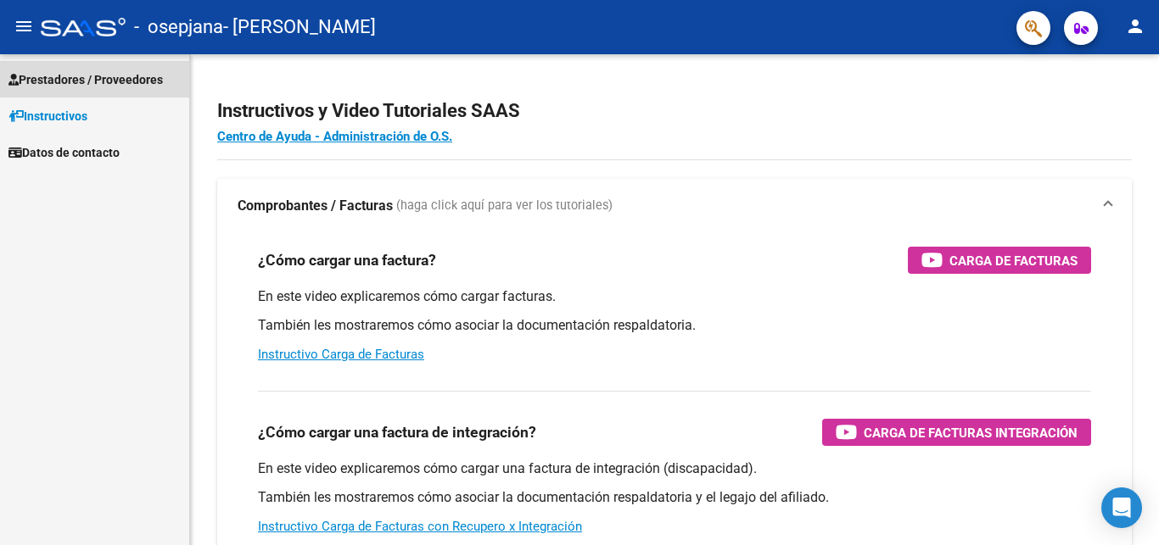
click at [117, 79] on span "Prestadores / Proveedores" at bounding box center [85, 79] width 154 height 19
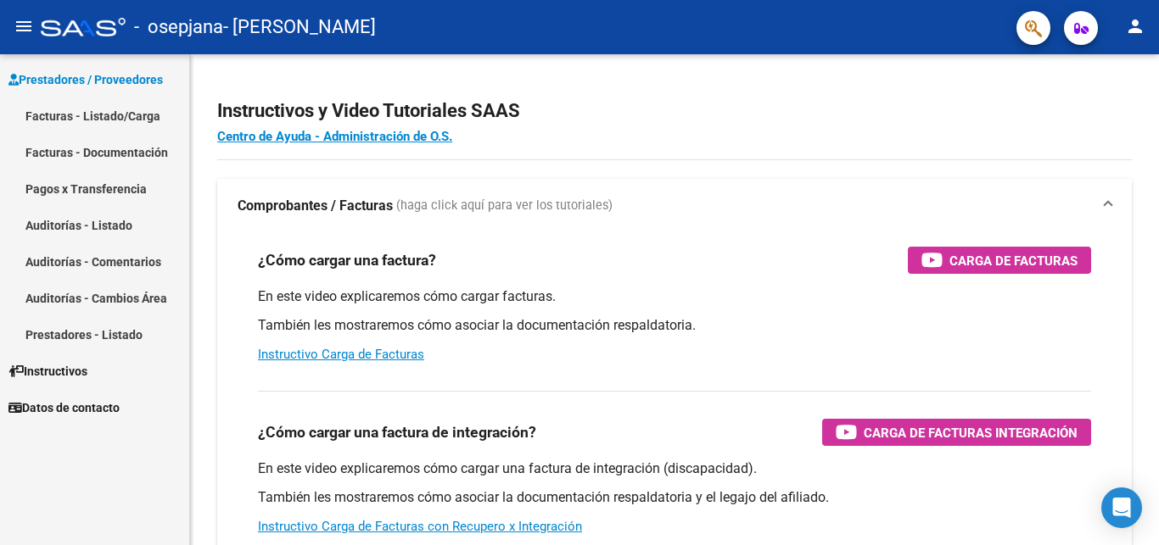
click at [117, 79] on span "Prestadores / Proveedores" at bounding box center [85, 79] width 154 height 19
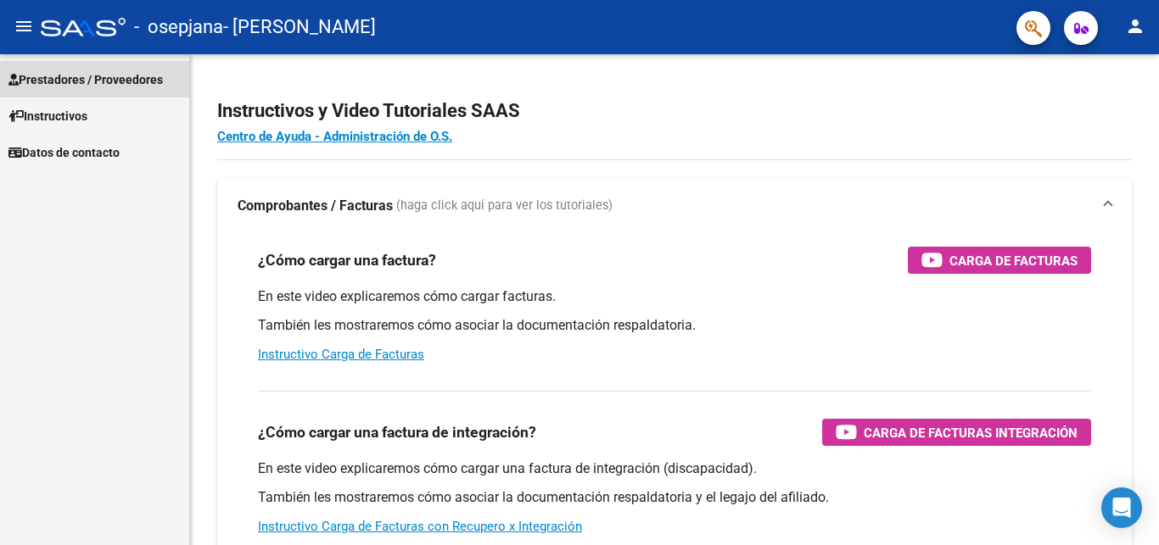
click at [114, 83] on span "Prestadores / Proveedores" at bounding box center [85, 79] width 154 height 19
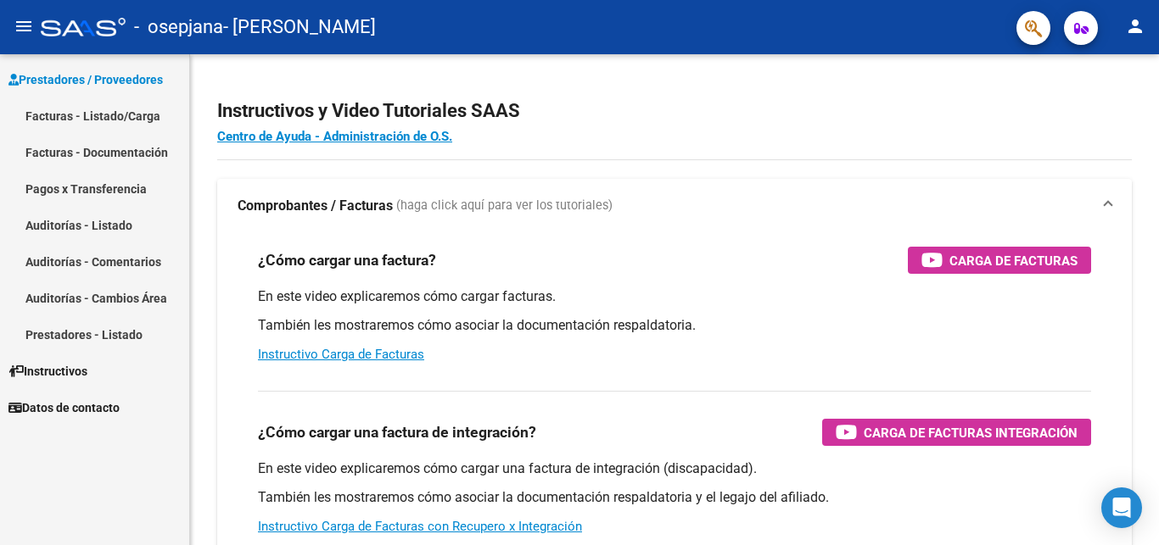
click at [118, 114] on link "Facturas - Listado/Carga" at bounding box center [94, 116] width 189 height 36
click at [119, 109] on link "Facturas - Listado/Carga" at bounding box center [94, 116] width 189 height 36
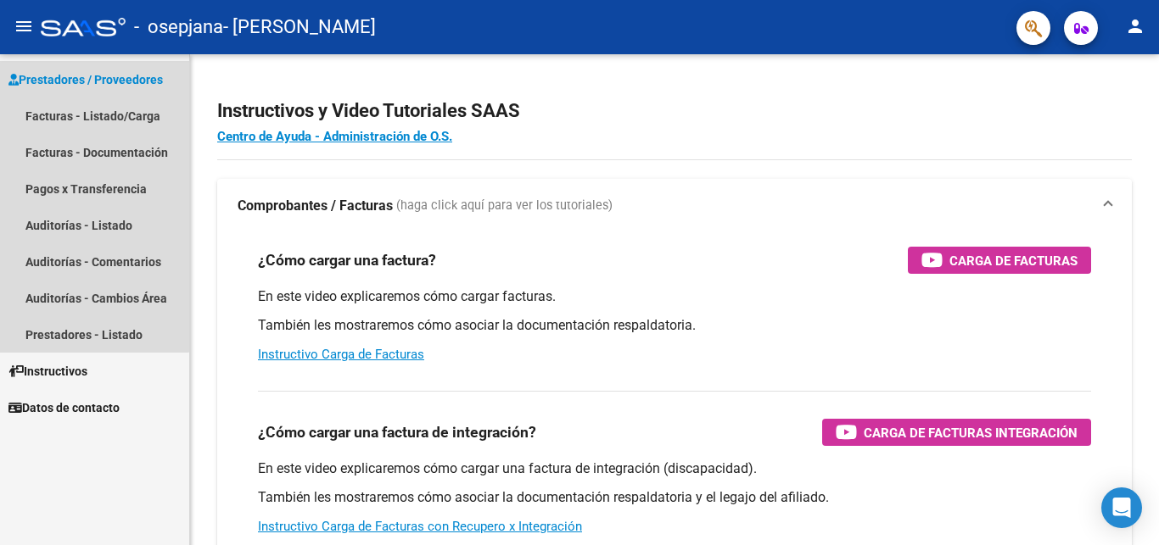
click at [70, 73] on span "Prestadores / Proveedores" at bounding box center [85, 79] width 154 height 19
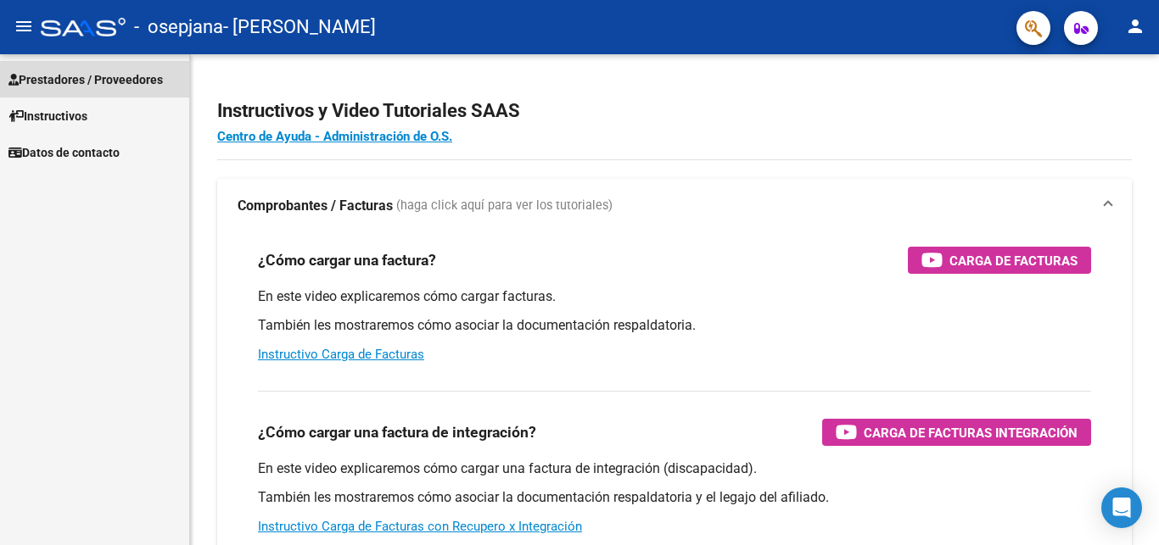
click at [70, 70] on span "Prestadores / Proveedores" at bounding box center [85, 79] width 154 height 19
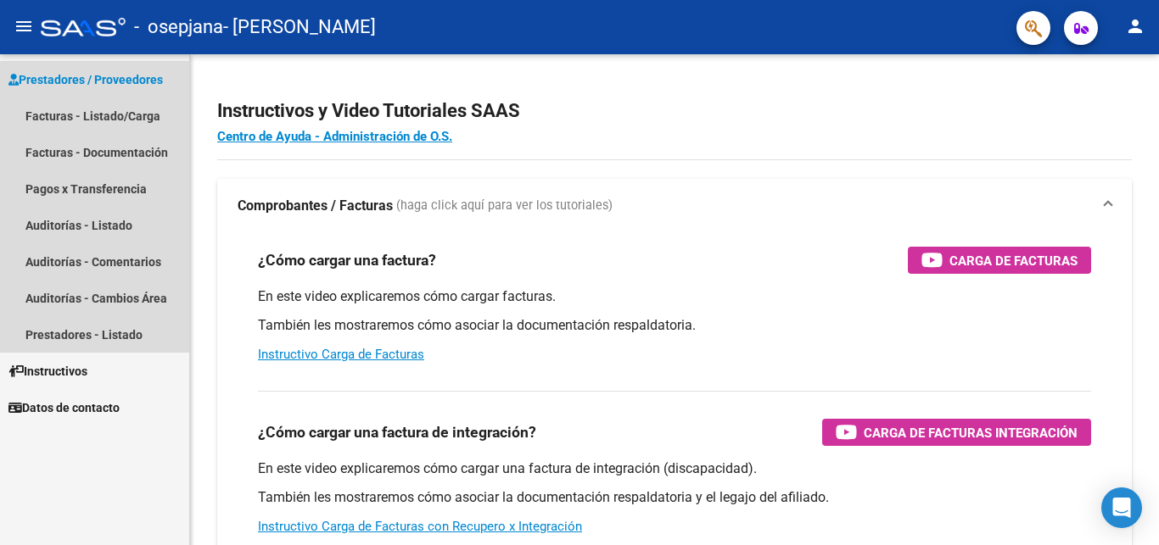
click at [70, 70] on span "Prestadores / Proveedores" at bounding box center [85, 79] width 154 height 19
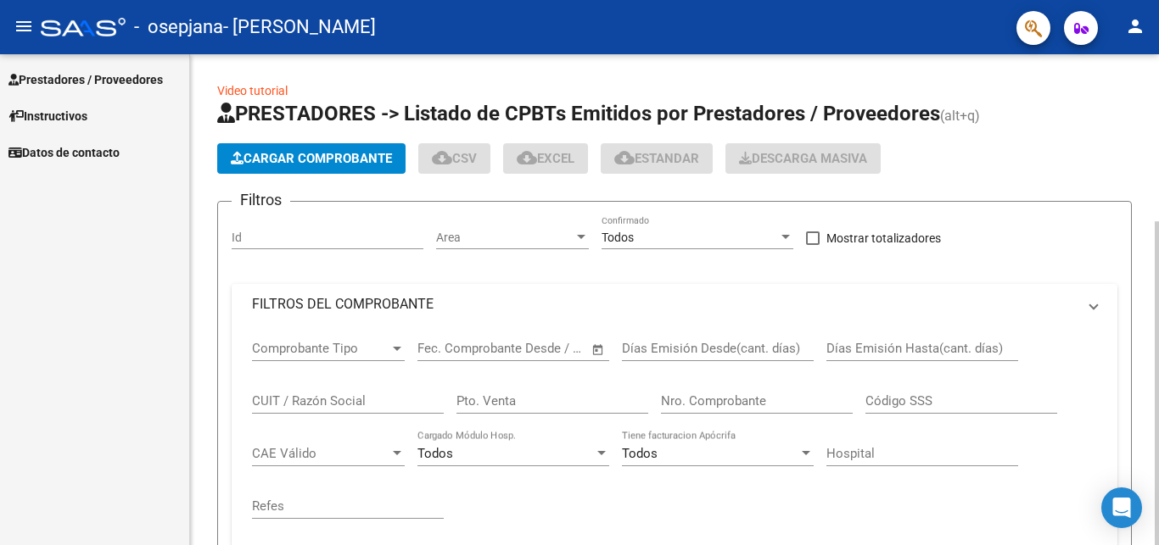
click at [1158, 441] on div at bounding box center [1156, 299] width 4 height 491
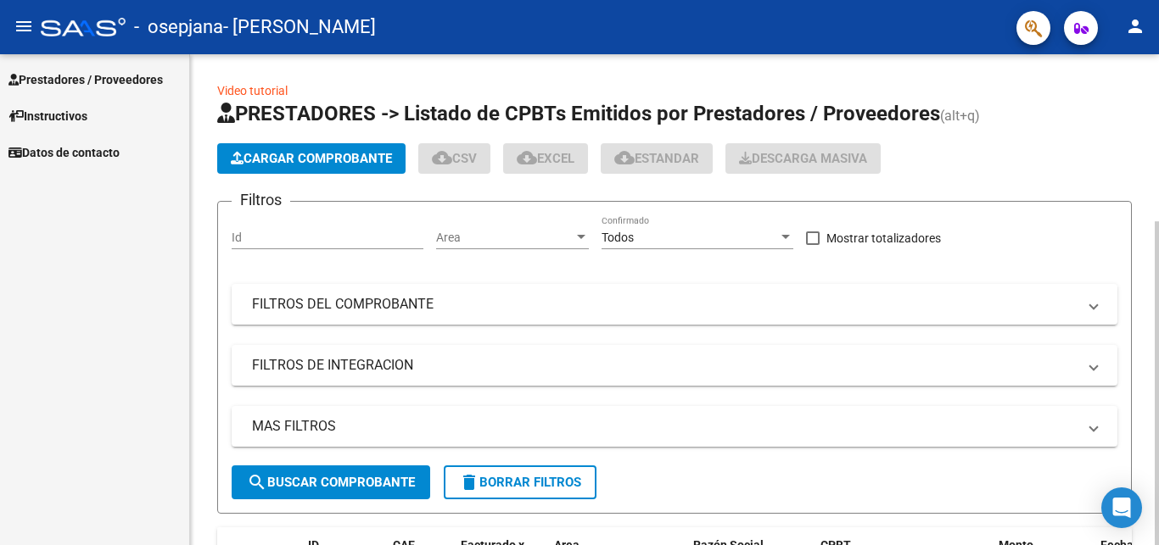
click at [1154, 189] on div at bounding box center [1156, 299] width 4 height 491
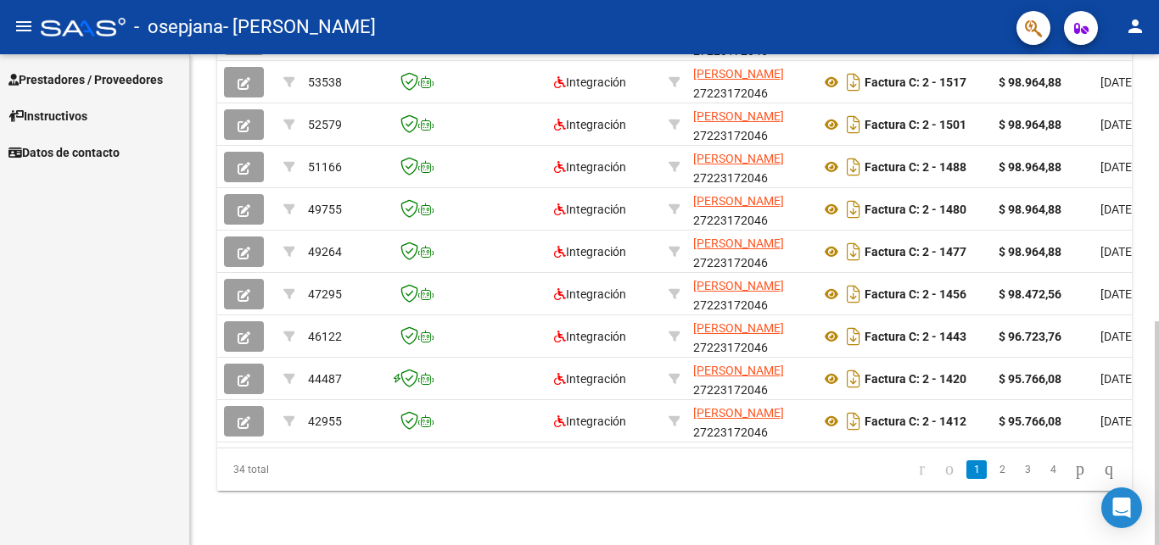
scroll to position [95, 0]
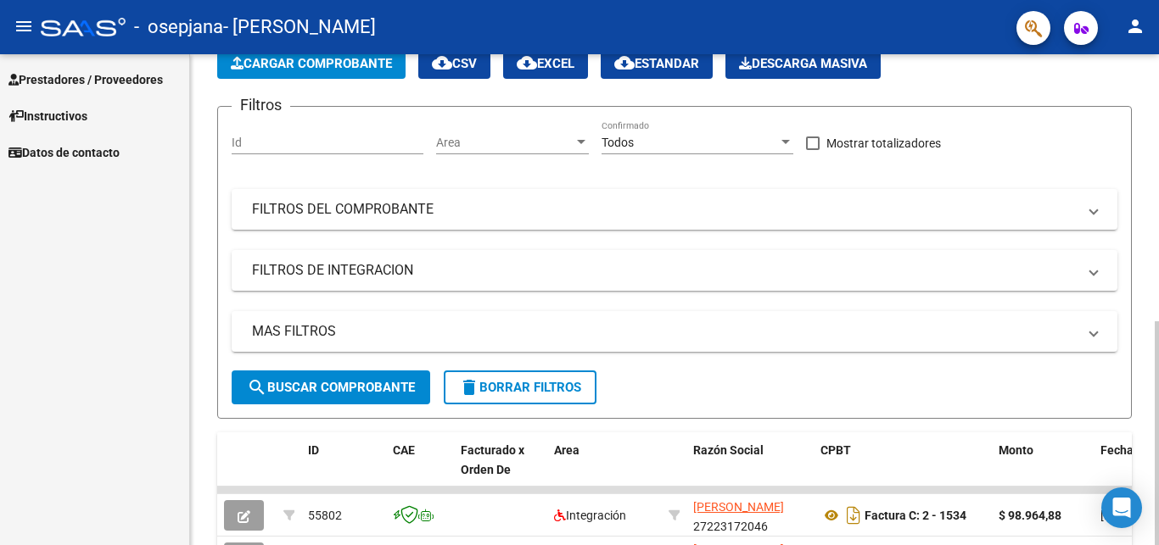
click at [1155, 218] on div at bounding box center [1156, 299] width 4 height 491
click at [283, 62] on span "Cargar Comprobante" at bounding box center [311, 63] width 161 height 15
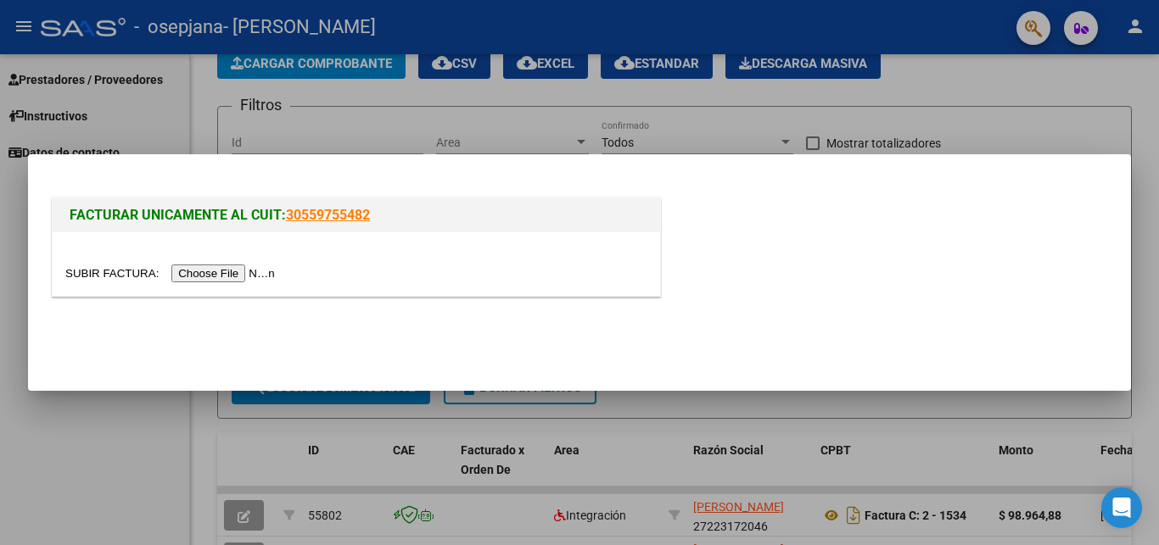
click at [121, 273] on input "file" at bounding box center [172, 274] width 215 height 18
click at [118, 276] on input "file" at bounding box center [172, 274] width 215 height 18
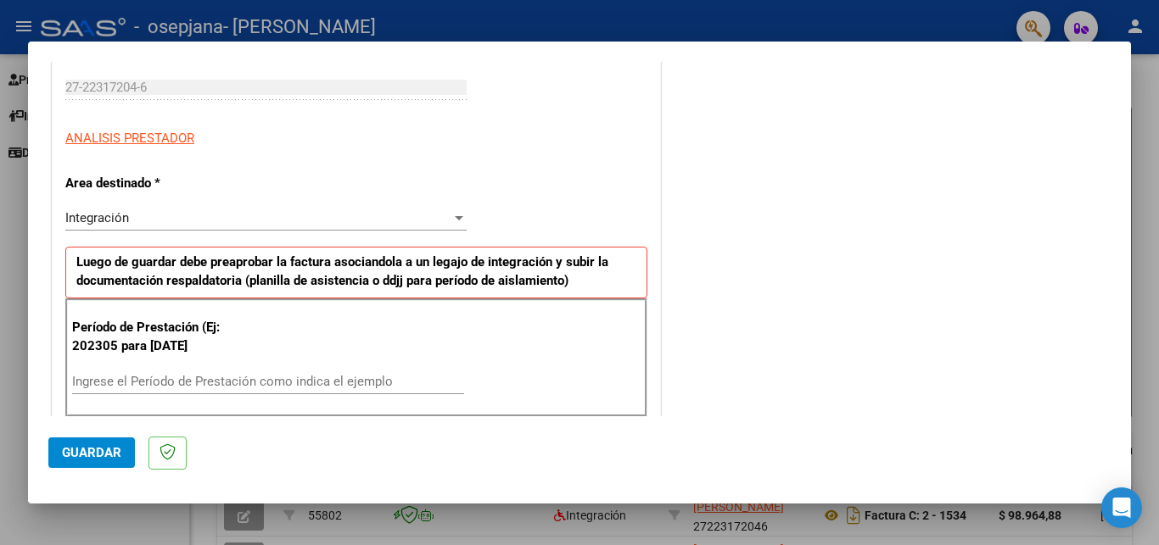
scroll to position [260, 0]
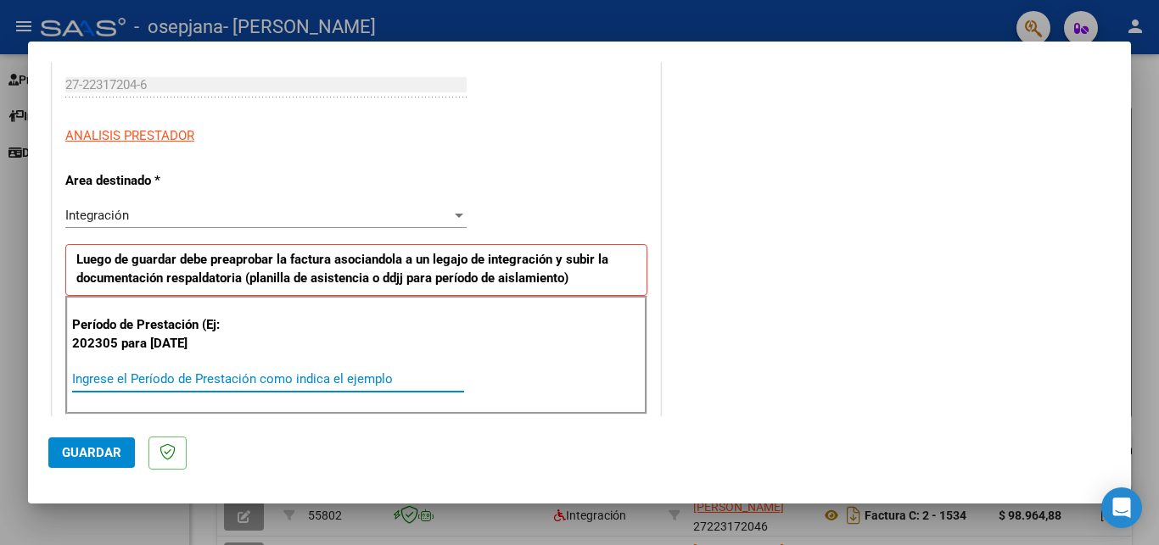
click at [137, 384] on input "Ingrese el Período de Prestación como indica el ejemplo" at bounding box center [268, 378] width 392 height 15
type input "202507"
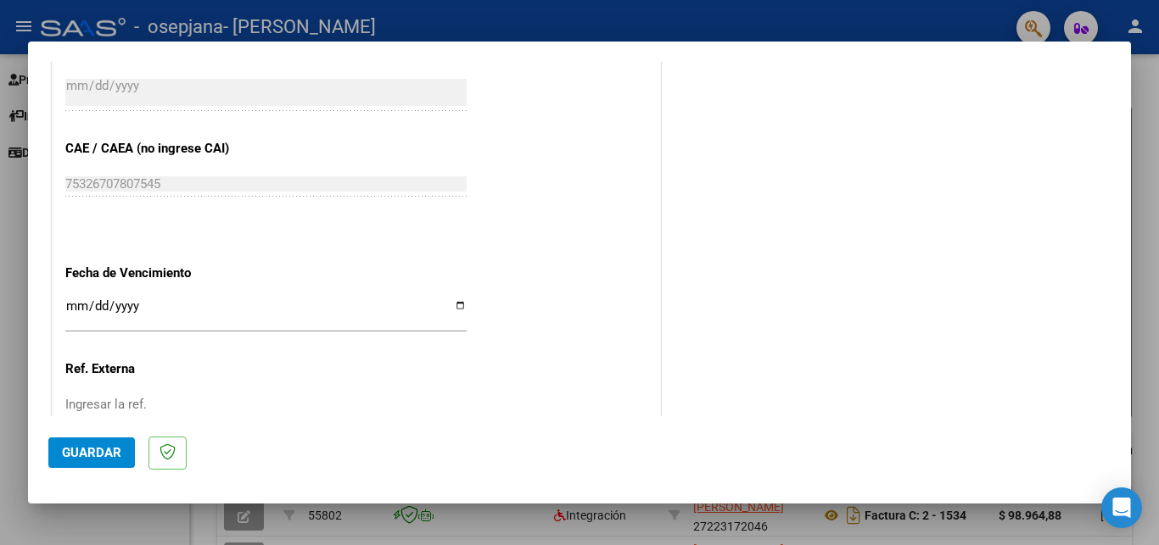
scroll to position [992, 0]
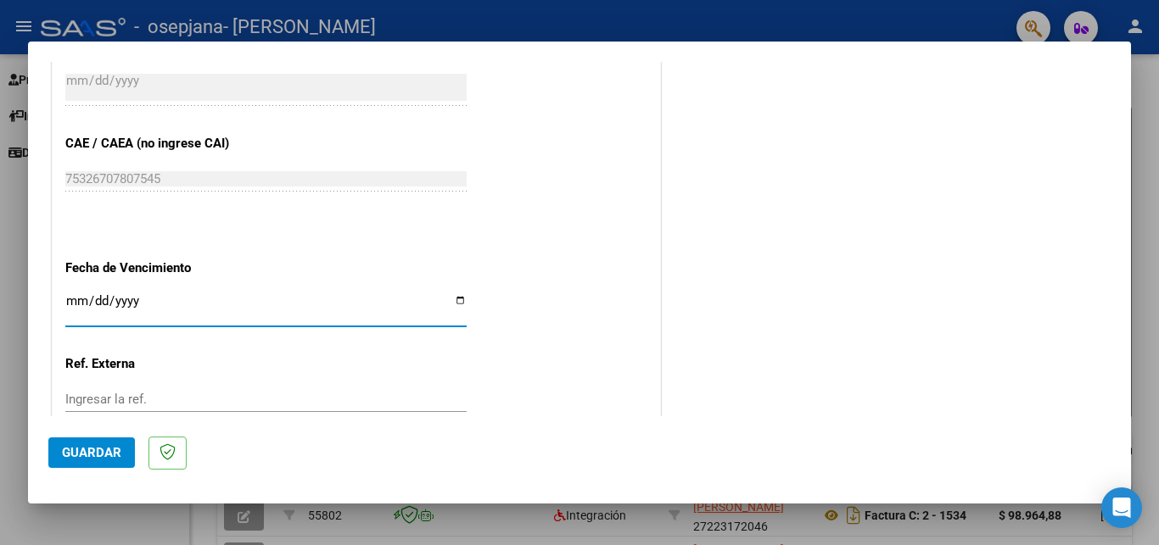
click at [448, 297] on input "Ingresar la fecha" at bounding box center [265, 307] width 401 height 27
type input "[DATE]"
click at [111, 450] on span "Guardar" at bounding box center [91, 452] width 59 height 15
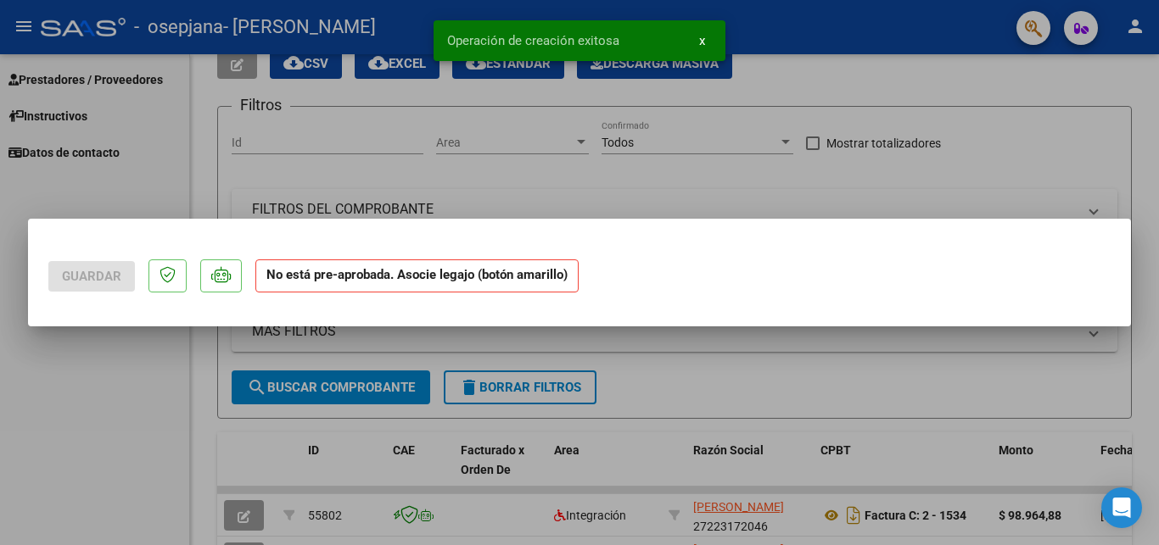
scroll to position [0, 0]
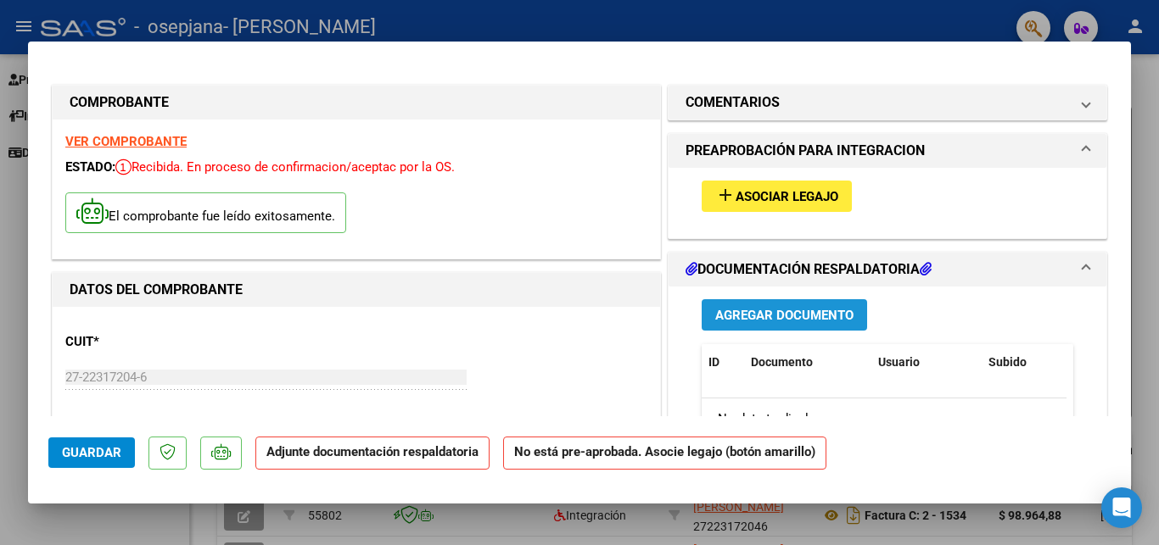
click at [715, 315] on span "Agregar Documento" at bounding box center [784, 315] width 138 height 15
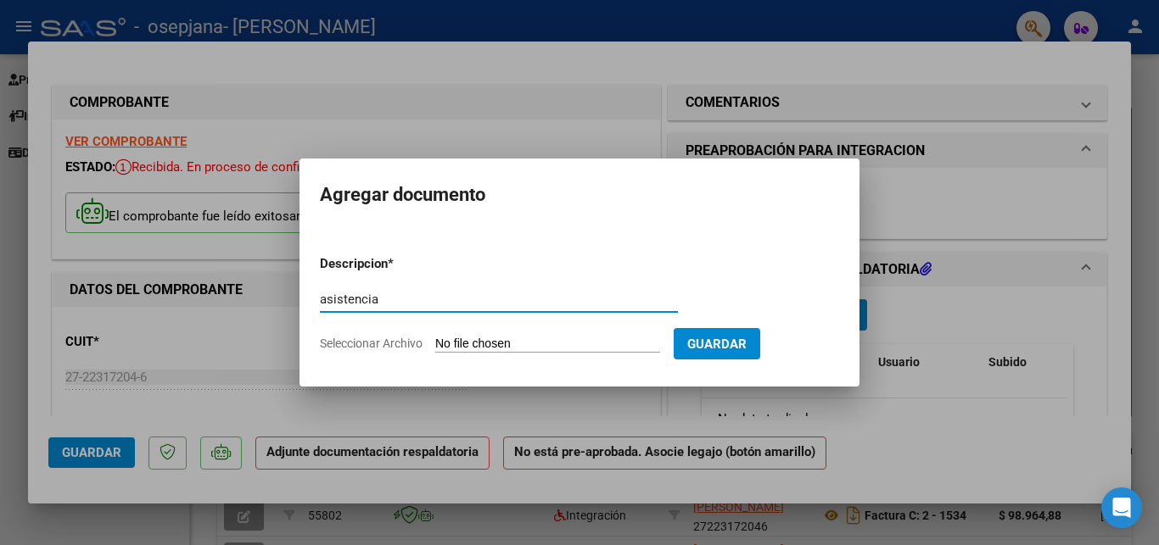
type input "asistencia"
click at [490, 337] on input "Seleccionar Archivo" at bounding box center [547, 345] width 225 height 16
type input "C:\fakepath\Asistencia [PERSON_NAME] [DATE].pdf"
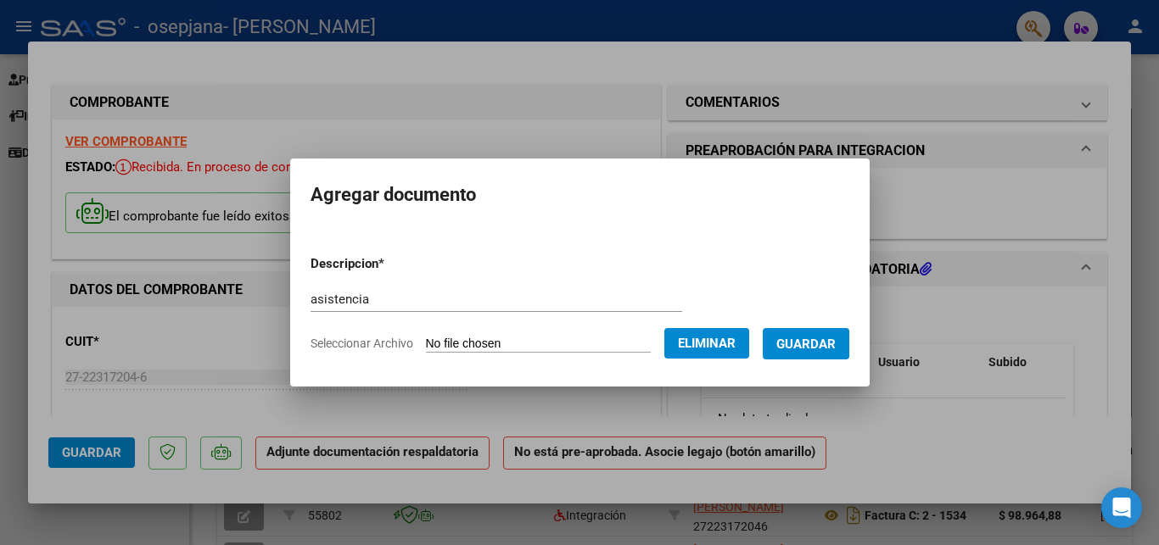
click at [805, 342] on button "Guardar" at bounding box center [805, 343] width 87 height 31
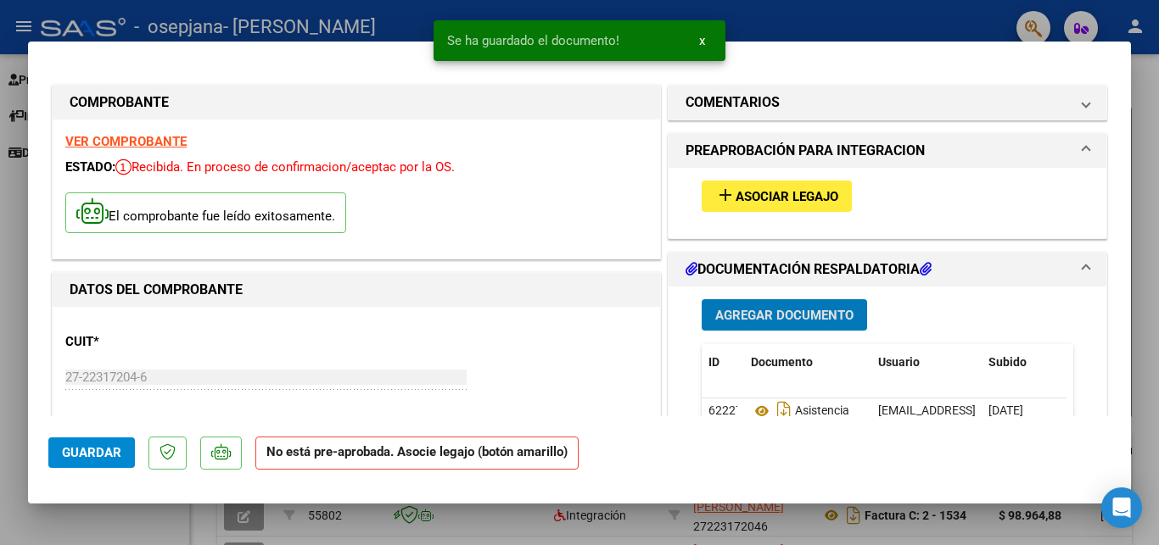
click at [769, 307] on span "Agregar Documento" at bounding box center [784, 314] width 138 height 15
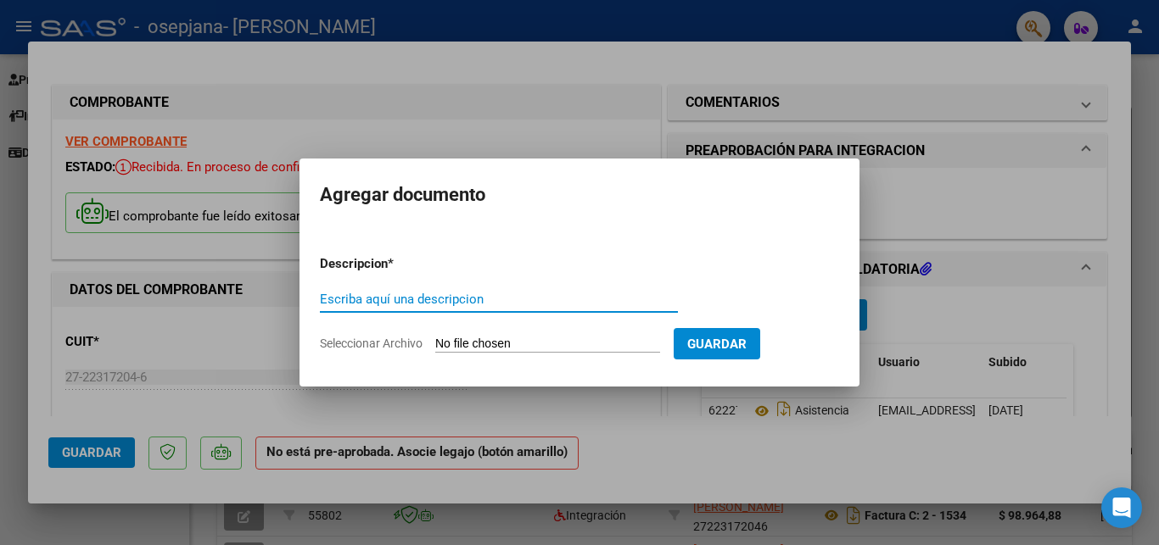
click at [334, 304] on input "Escriba aquí una descripcion" at bounding box center [499, 299] width 358 height 15
click at [338, 306] on div "Escriba aquí una descripcion" at bounding box center [499, 299] width 358 height 25
type input "Cae"
click at [444, 347] on input "Seleccionar Archivo" at bounding box center [547, 345] width 225 height 16
type input "C:\fakepath\Cae fac 00001559.pdf"
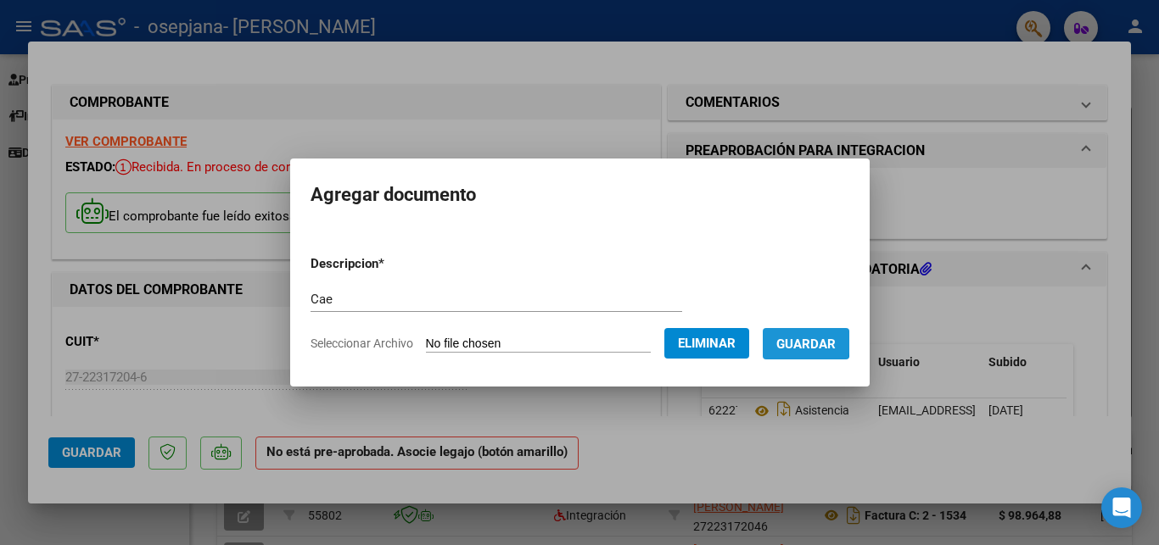
click at [782, 341] on span "Guardar" at bounding box center [805, 344] width 59 height 15
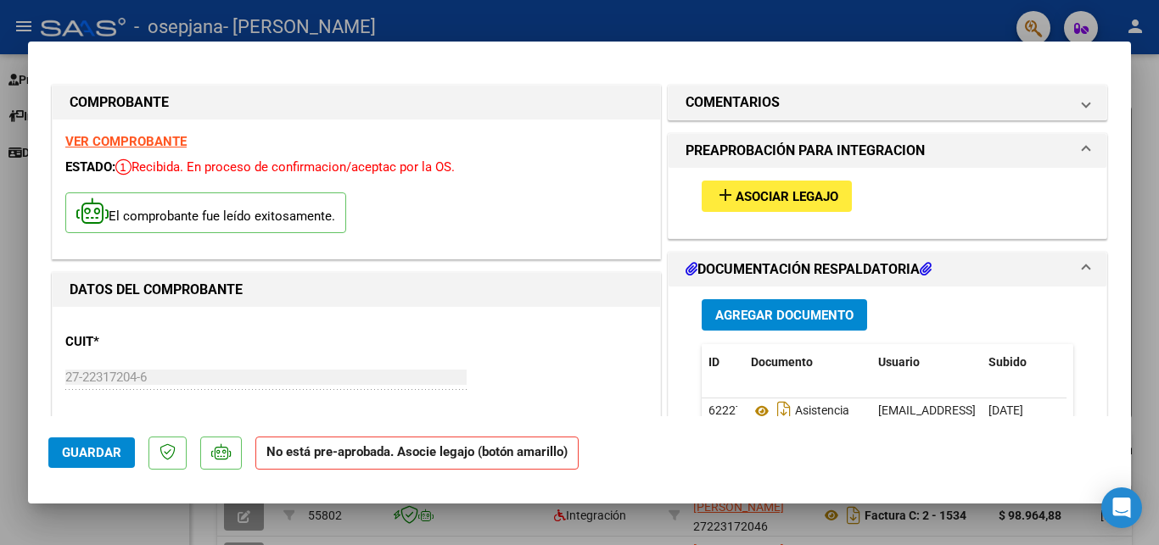
click at [833, 313] on span "Agregar Documento" at bounding box center [784, 315] width 138 height 15
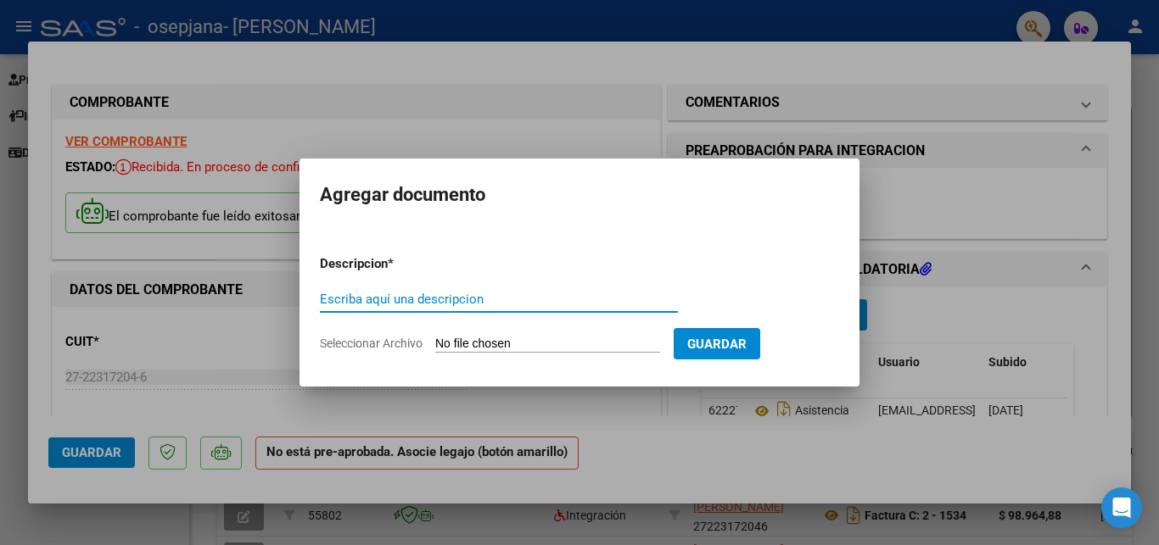
click at [401, 300] on input "Escriba aquí una descripcion" at bounding box center [499, 299] width 358 height 15
type input "informe"
click at [478, 337] on input "Seleccionar Archivo" at bounding box center [547, 345] width 225 height 16
type input "C:\fakepath\Informe [PERSON_NAME] [DATE].pdf"
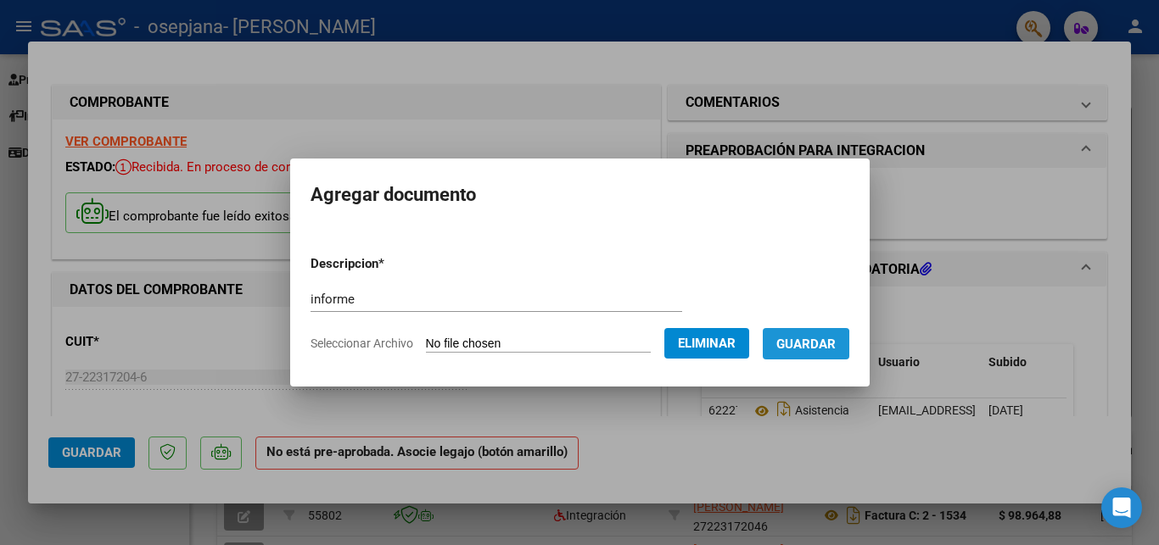
click at [807, 350] on span "Guardar" at bounding box center [805, 344] width 59 height 15
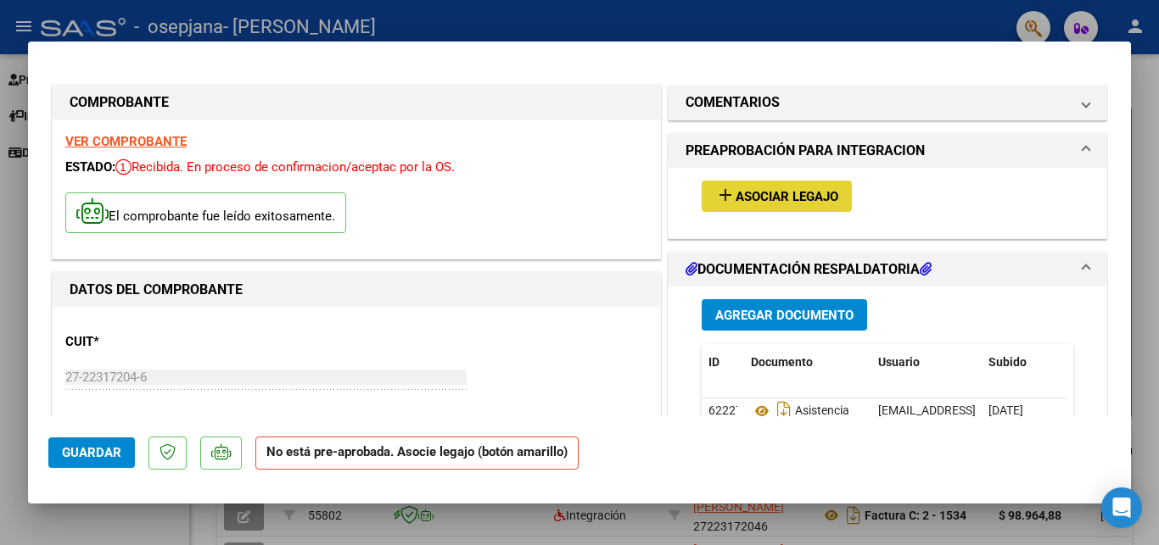
click at [762, 200] on span "Asociar Legajo" at bounding box center [786, 196] width 103 height 15
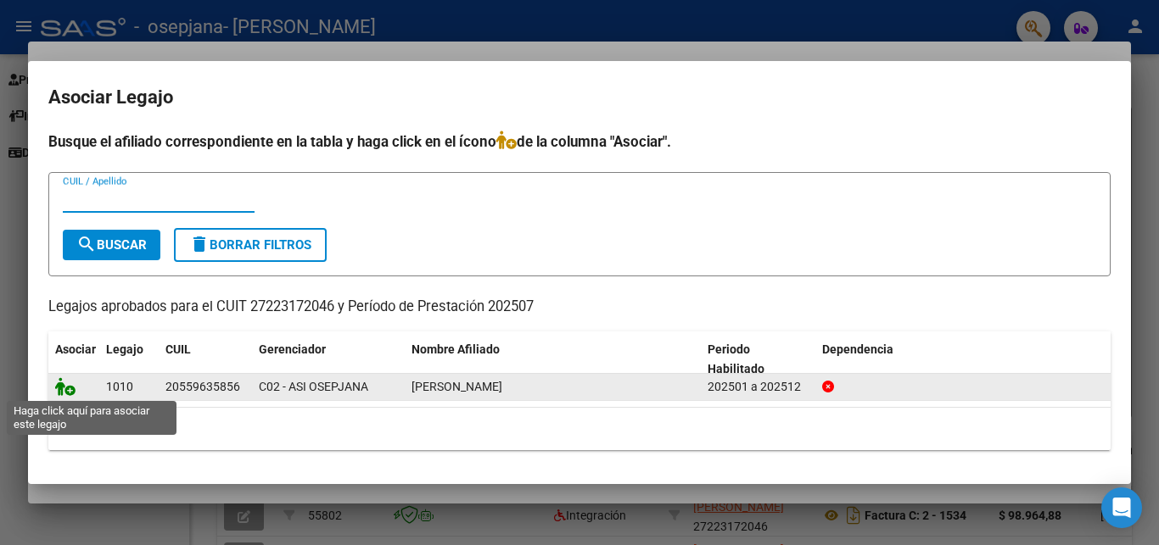
click at [68, 391] on icon at bounding box center [65, 386] width 20 height 19
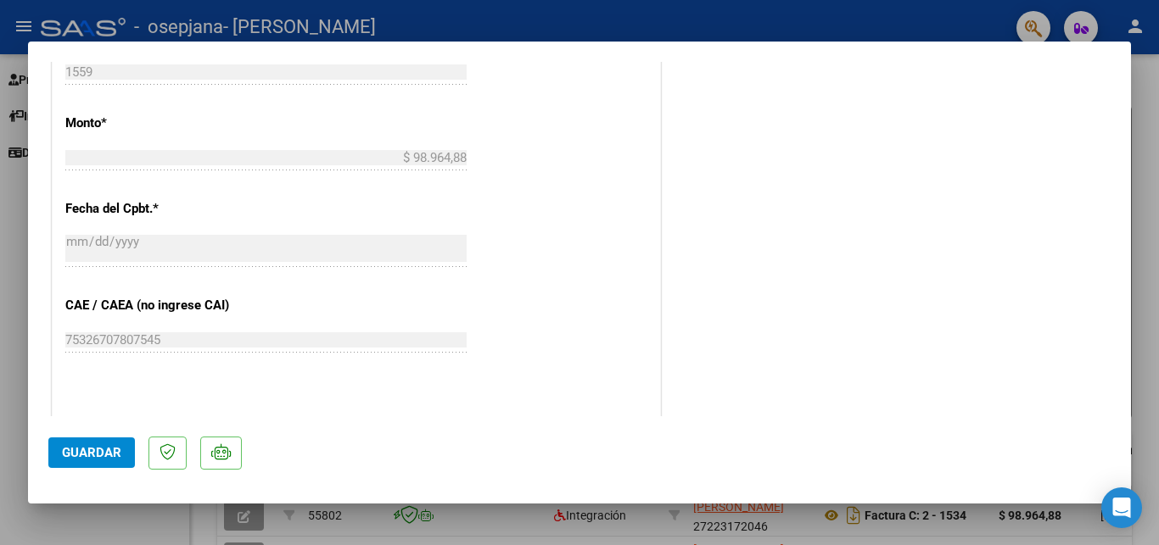
scroll to position [908, 0]
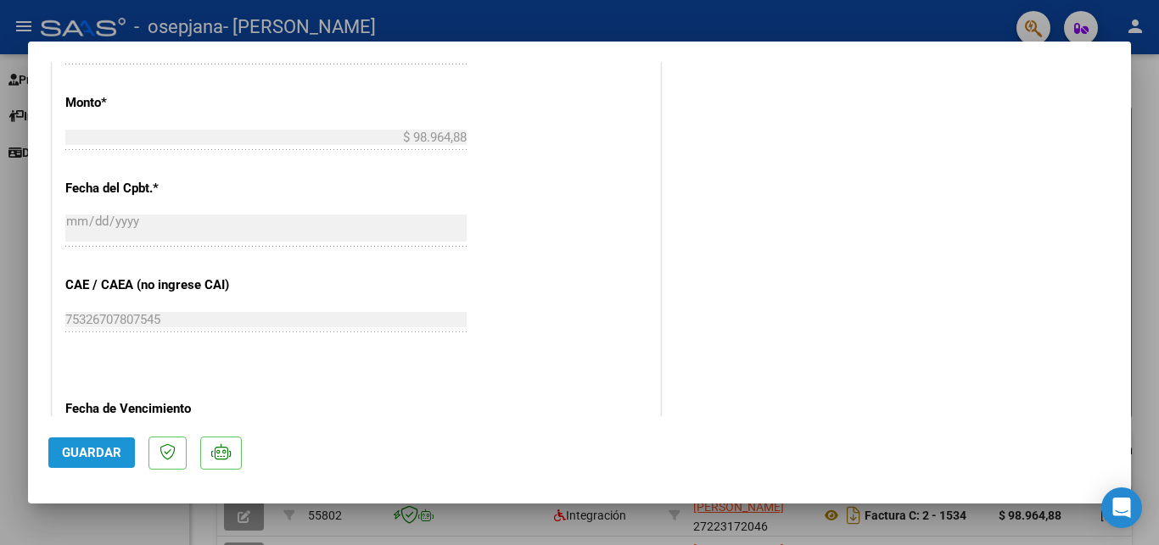
click at [72, 452] on span "Guardar" at bounding box center [91, 452] width 59 height 15
